Goal: Task Accomplishment & Management: Use online tool/utility

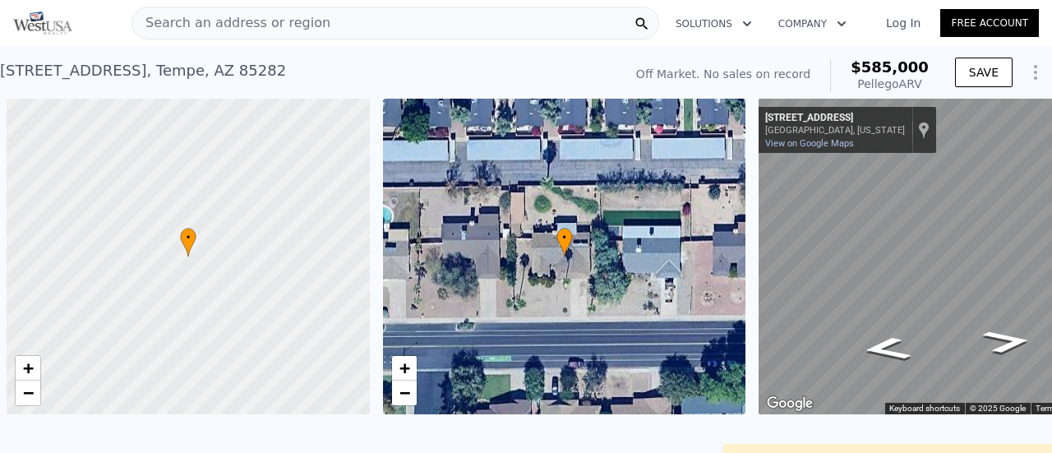
scroll to position [0, 394]
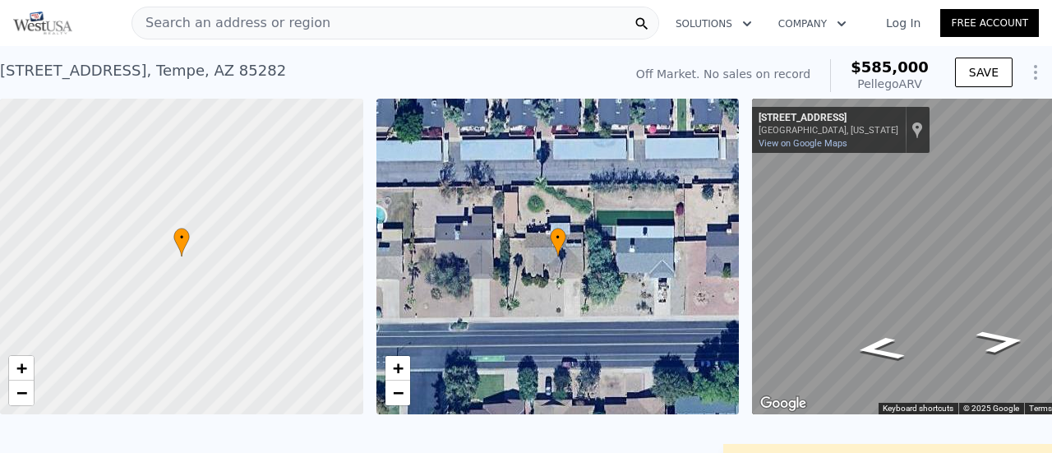
click at [170, 24] on span "Search an address or region" at bounding box center [231, 23] width 198 height 20
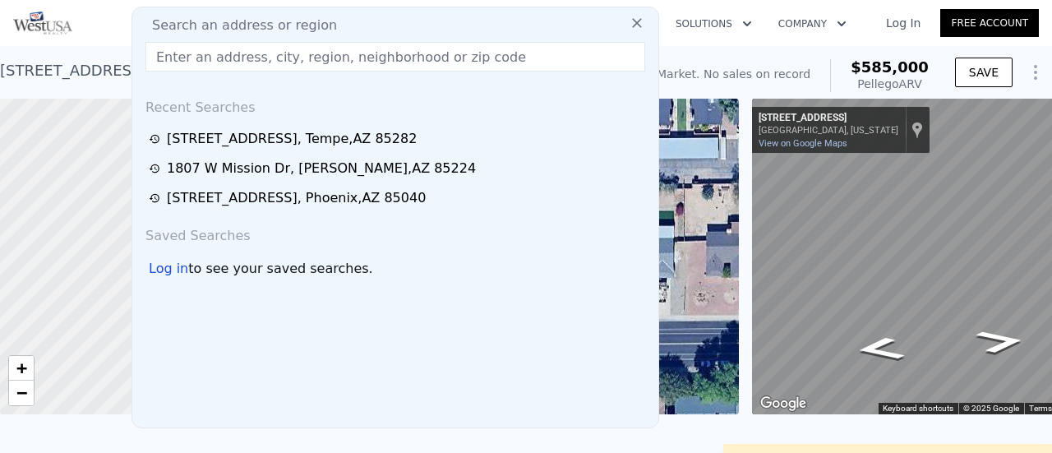
click at [171, 57] on input "text" at bounding box center [395, 57] width 500 height 30
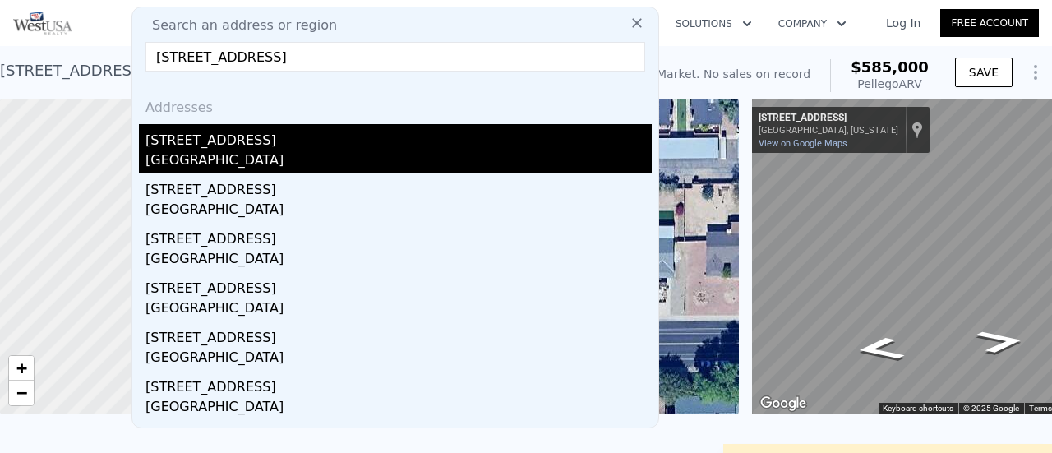
type input "[STREET_ADDRESS]"
click at [233, 142] on div "[STREET_ADDRESS]" at bounding box center [398, 137] width 506 height 26
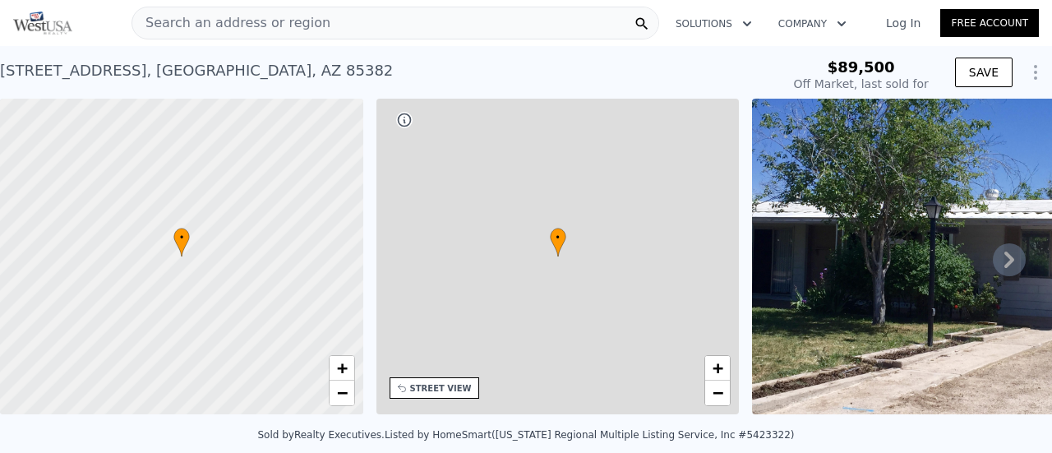
type input "-$ 95,672"
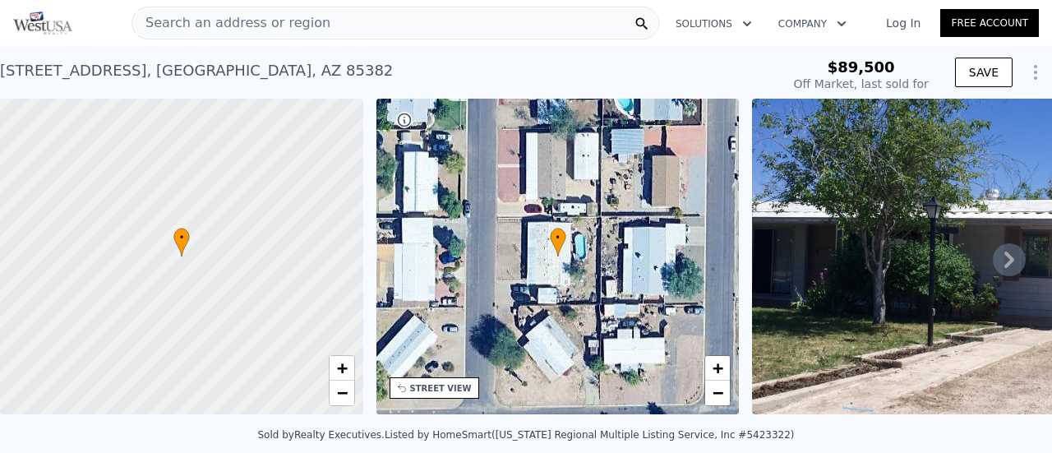
type input "$ 218,000"
type input "$ 110,411"
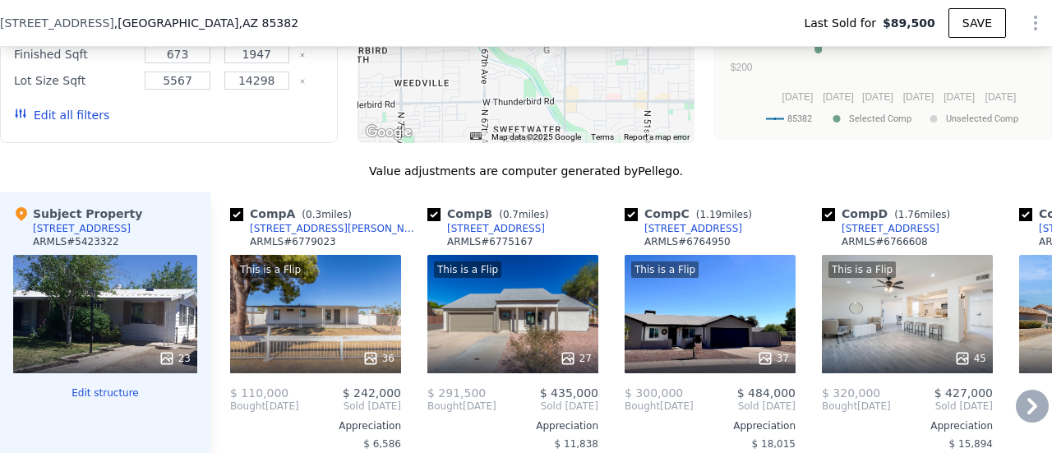
scroll to position [1555, 0]
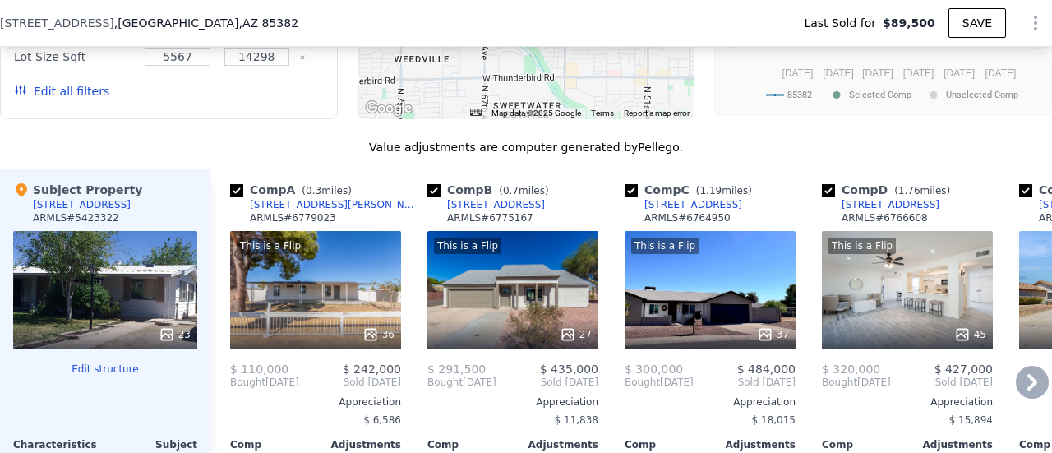
click at [1016, 391] on icon at bounding box center [1032, 382] width 33 height 33
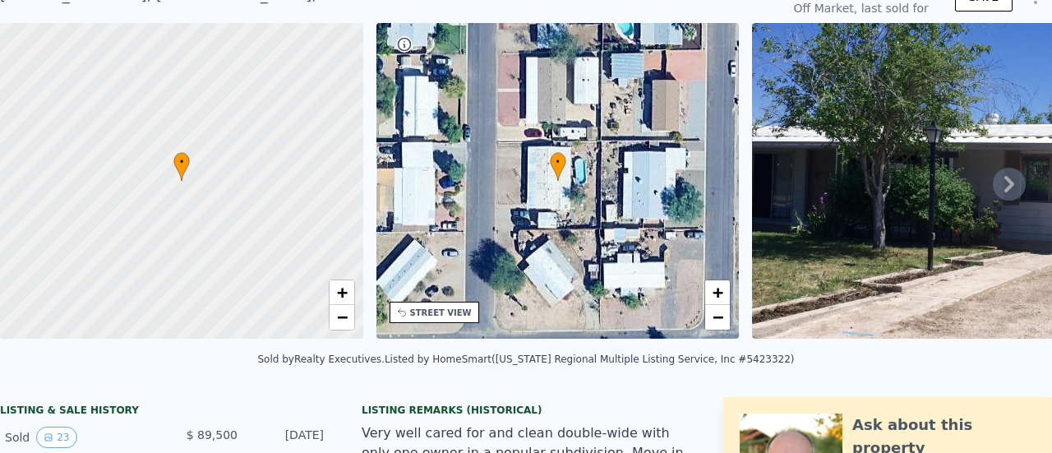
scroll to position [6, 0]
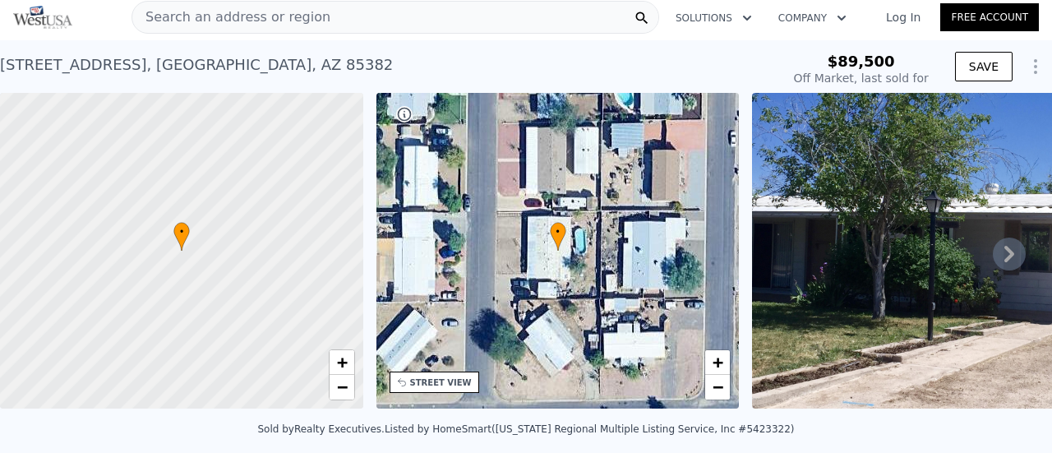
click at [201, 16] on span "Search an address or region" at bounding box center [231, 17] width 198 height 20
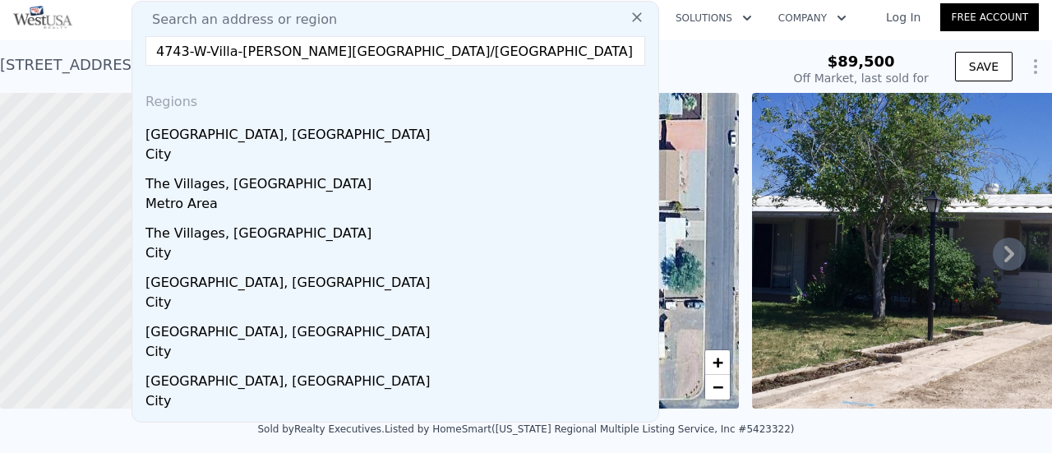
click at [320, 50] on input "4743-W-Villa-[PERSON_NAME][GEOGRAPHIC_DATA]/[GEOGRAPHIC_DATA]" at bounding box center [395, 51] width 500 height 30
click at [237, 50] on input "4743-W-Villa-[PERSON_NAME][GEOGRAPHIC_DATA]" at bounding box center [395, 51] width 500 height 30
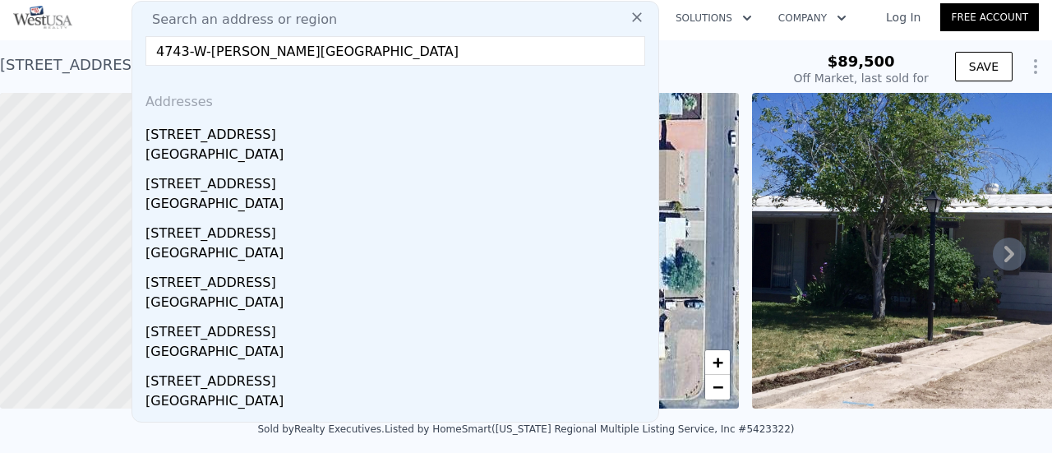
click at [208, 50] on input "4743-W-[PERSON_NAME][GEOGRAPHIC_DATA]" at bounding box center [395, 51] width 500 height 30
click at [192, 51] on input "[STREET_ADDRESS][PERSON_NAME]" at bounding box center [395, 51] width 500 height 30
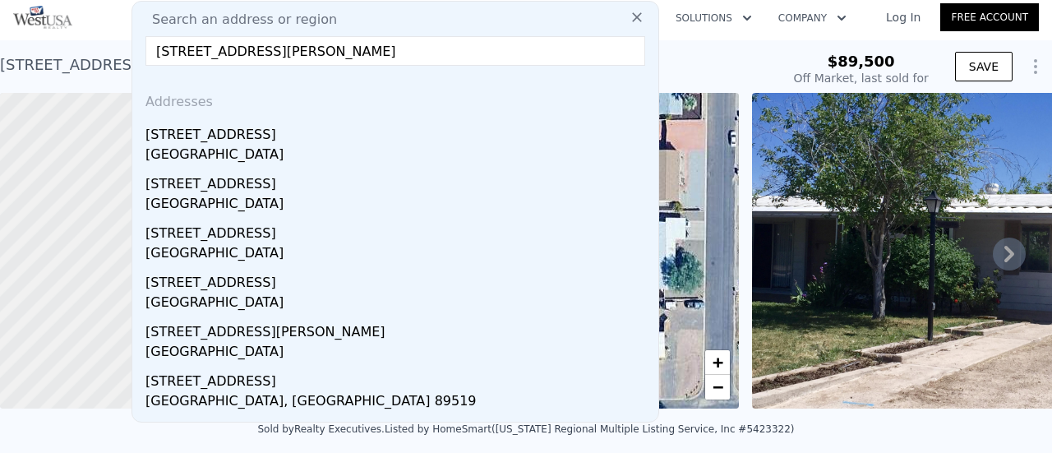
click at [375, 52] on input "[STREET_ADDRESS][PERSON_NAME]" at bounding box center [395, 51] width 500 height 30
click at [283, 52] on input "[STREET_ADDRESS][PERSON_NAME]" at bounding box center [395, 51] width 500 height 30
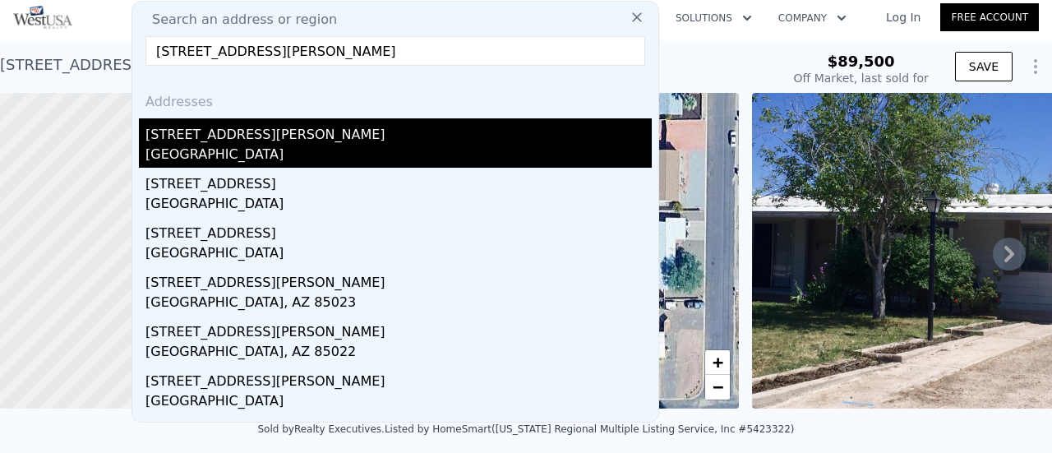
type input "[STREET_ADDRESS][PERSON_NAME]"
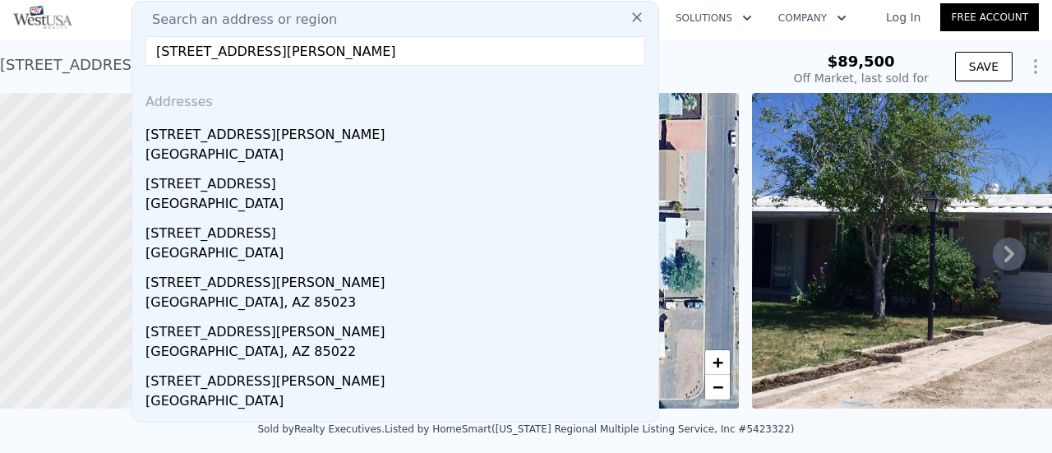
drag, startPoint x: 273, startPoint y: 129, endPoint x: 284, endPoint y: 11, distance: 118.9
click at [273, 130] on div "[STREET_ADDRESS][PERSON_NAME]" at bounding box center [398, 131] width 506 height 26
type input "3"
type input "2"
type input "2.5"
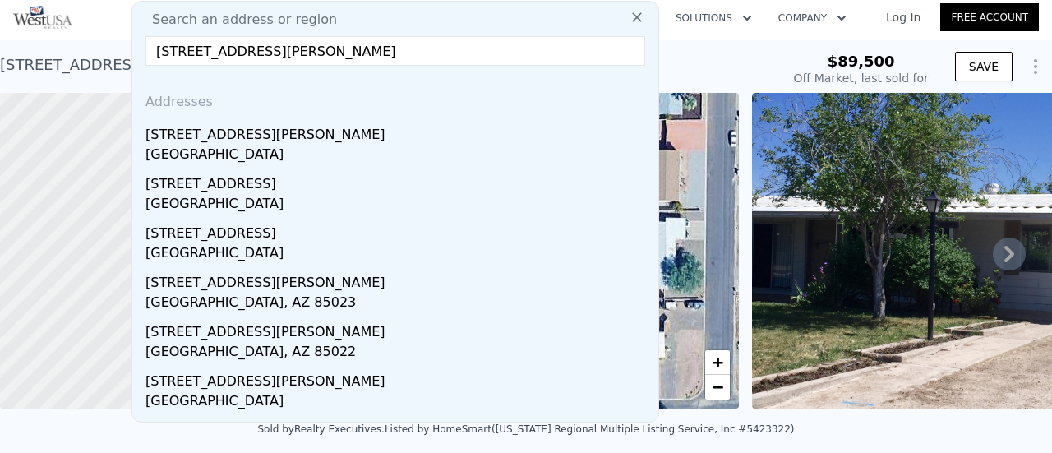
type input "1148"
type input "1776"
type input "4568"
type input "10129"
type input "$ 410,000"
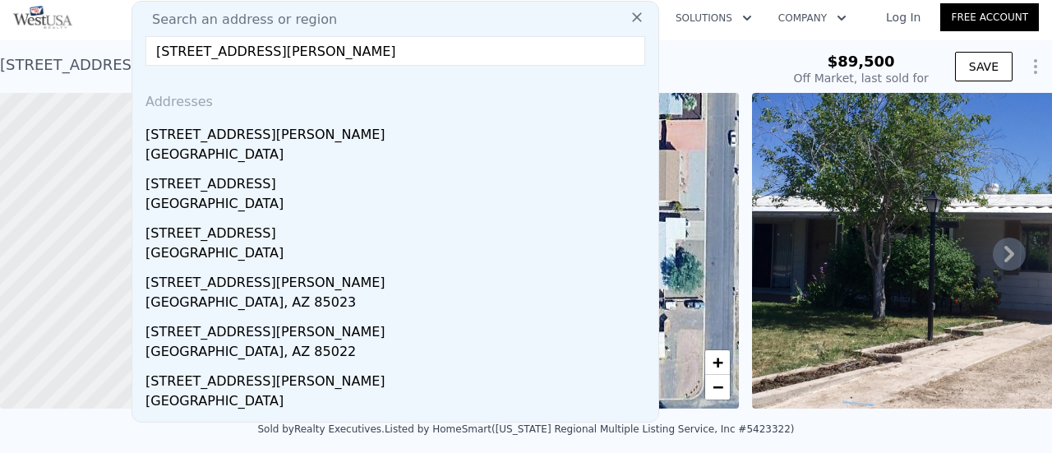
type input "$ 81,570"
